Goal: Obtain resource: Obtain resource

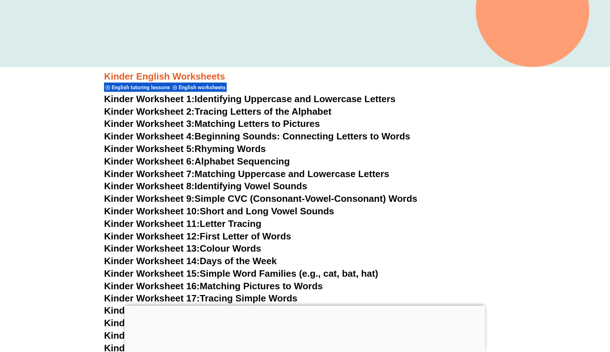
scroll to position [229, 0]
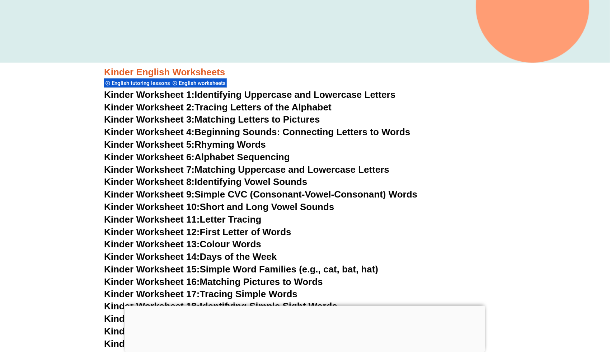
click at [189, 95] on span "Kinder Worksheet 1:" at bounding box center [149, 94] width 90 height 11
click at [287, 105] on link "Kinder Worksheet 2: Tracing Letters of the Alphabet" at bounding box center [217, 107] width 227 height 11
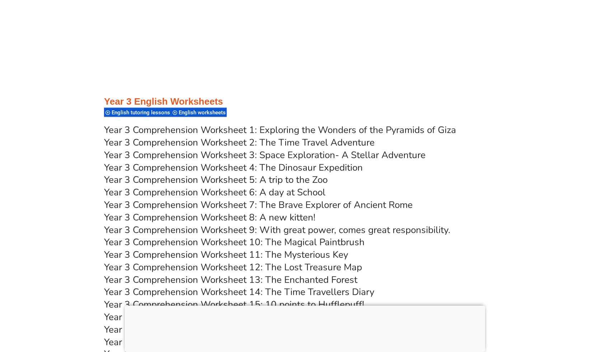
scroll to position [2315, 0]
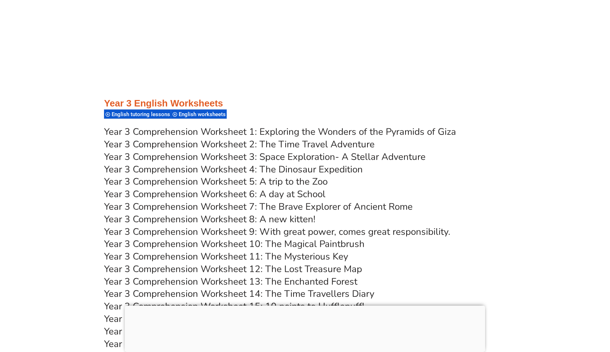
click at [273, 132] on link "Year 3 Comprehension Worksheet 1: Exploring the Wonders of the Pyramids of Giza" at bounding box center [280, 132] width 352 height 13
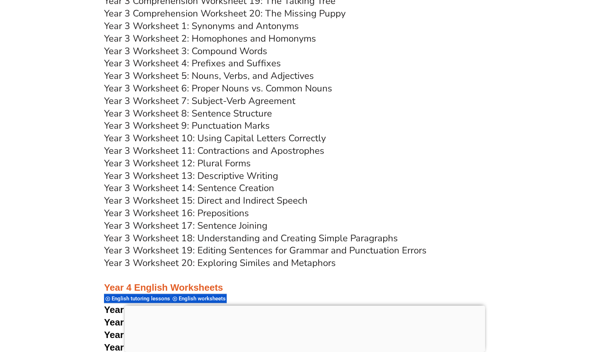
scroll to position [2671, 0]
click at [239, 23] on link "Year 3 Worksheet 1: Synonyms and Antonyms" at bounding box center [201, 25] width 195 height 13
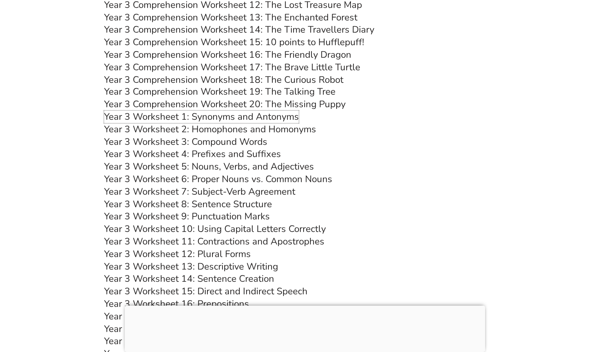
scroll to position [2575, 0]
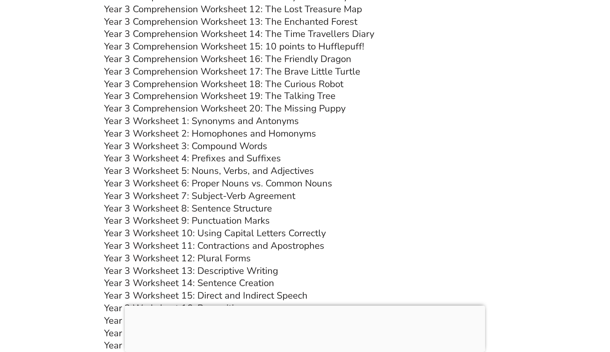
click at [233, 133] on link "Year 3 Worksheet 2: Homophones and Homonyms" at bounding box center [210, 134] width 212 height 13
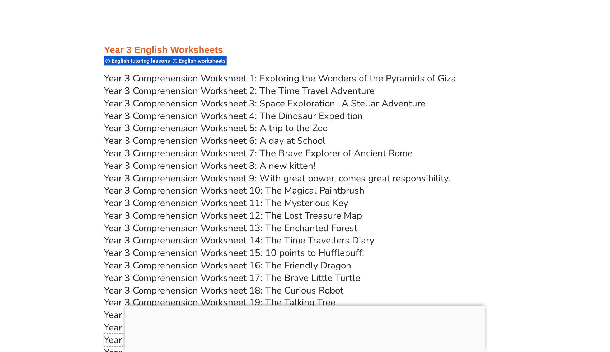
scroll to position [2349, 0]
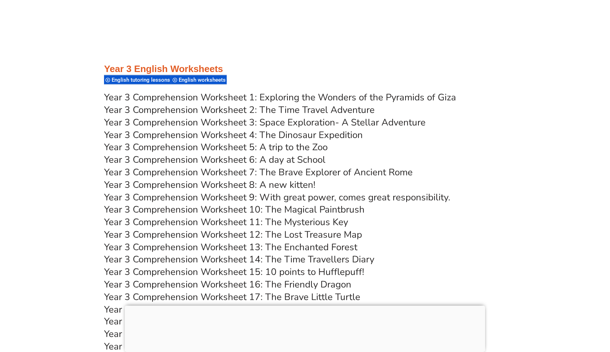
click at [294, 185] on link "Year 3 Comprehension Worksheet 8: A new kitten!" at bounding box center [209, 185] width 211 height 13
click at [309, 145] on link "Year 3 Comprehension Worksheet 5: A trip to the Zoo" at bounding box center [215, 147] width 223 height 13
click at [294, 98] on link "Year 3 Comprehension Worksheet 1: Exploring the Wonders of the Pyramids of Giza" at bounding box center [280, 97] width 352 height 13
